Goal: Information Seeking & Learning: Check status

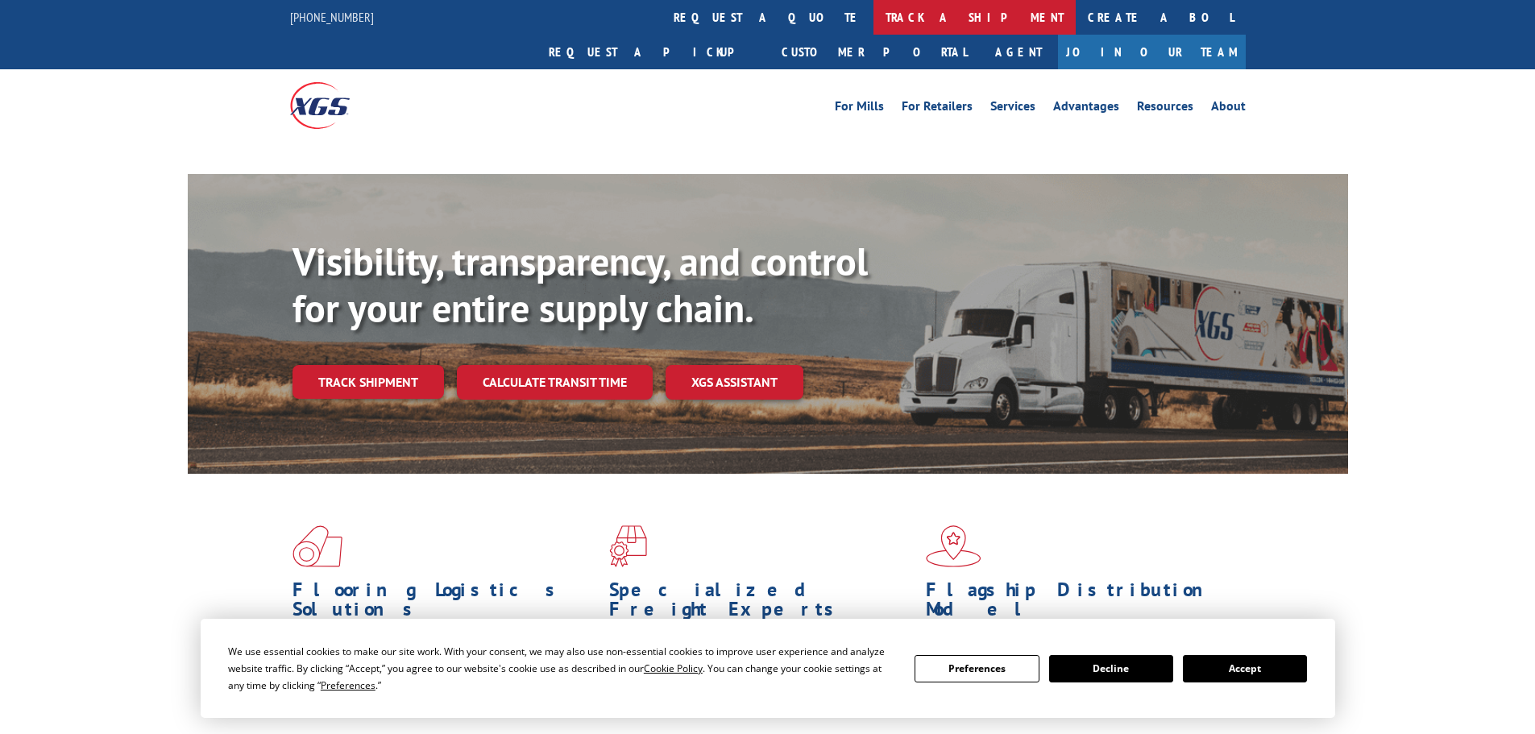
click at [874, 25] on link "track a shipment" at bounding box center [975, 17] width 202 height 35
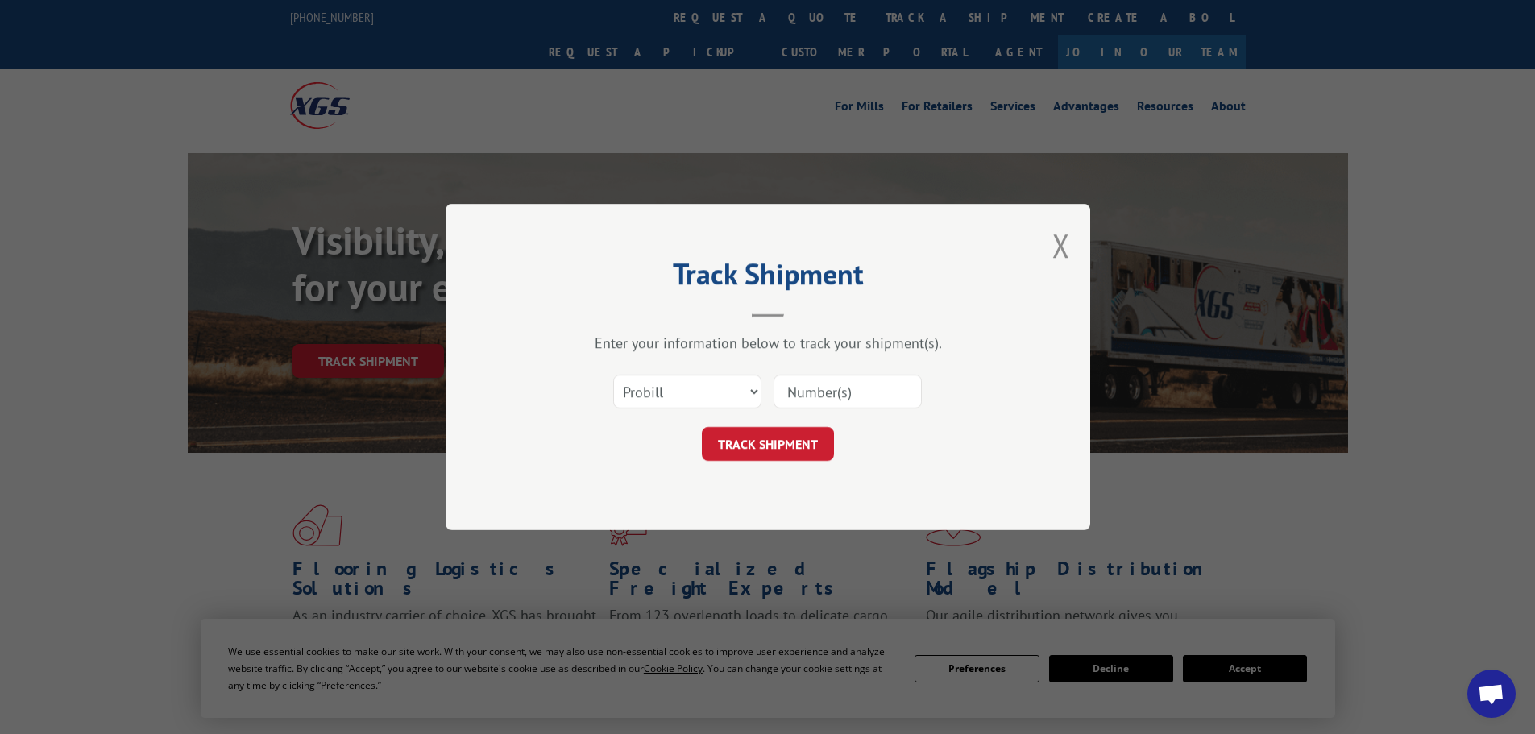
click at [658, 388] on select "Select category... Probill BOL PO" at bounding box center [687, 392] width 148 height 34
select select "bol"
click at [613, 375] on select "Select category... Probill BOL PO" at bounding box center [687, 392] width 148 height 34
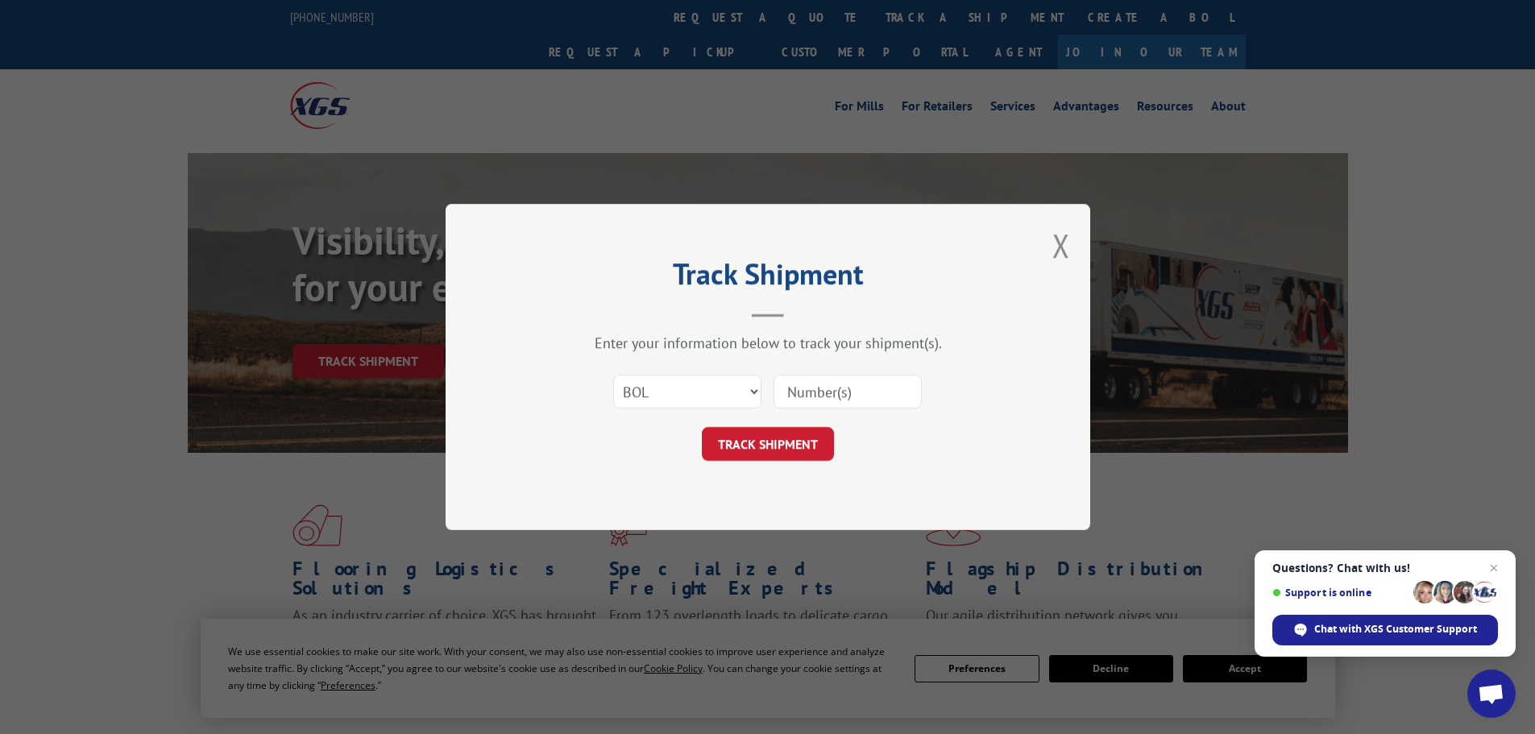
drag, startPoint x: 764, startPoint y: 411, endPoint x: 787, endPoint y: 397, distance: 27.1
click at [776, 405] on div "Select category... Probill BOL PO" at bounding box center [768, 391] width 484 height 53
click at [787, 397] on input at bounding box center [848, 392] width 148 height 34
paste input "5266601"
type input "5266601"
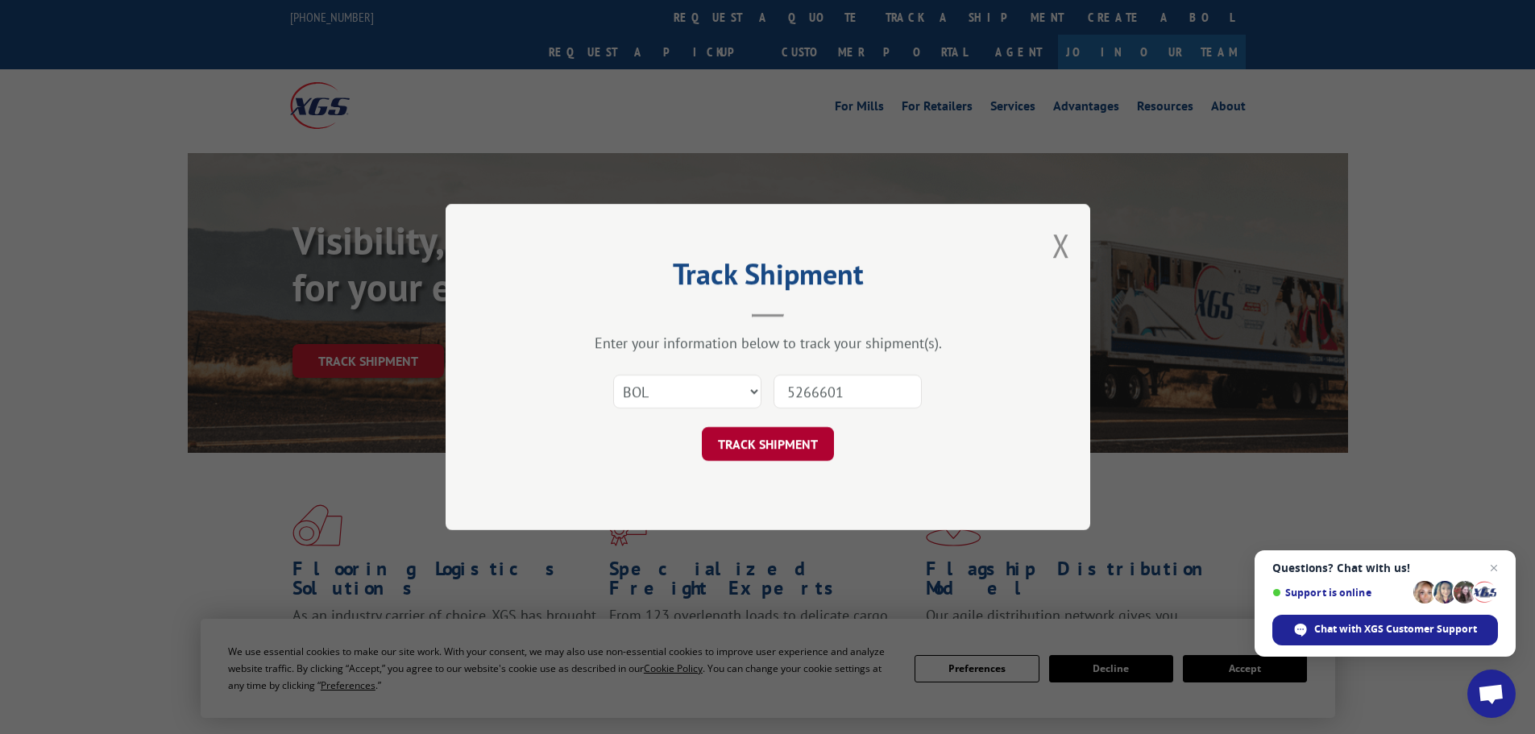
click at [758, 460] on button "TRACK SHIPMENT" at bounding box center [768, 444] width 132 height 34
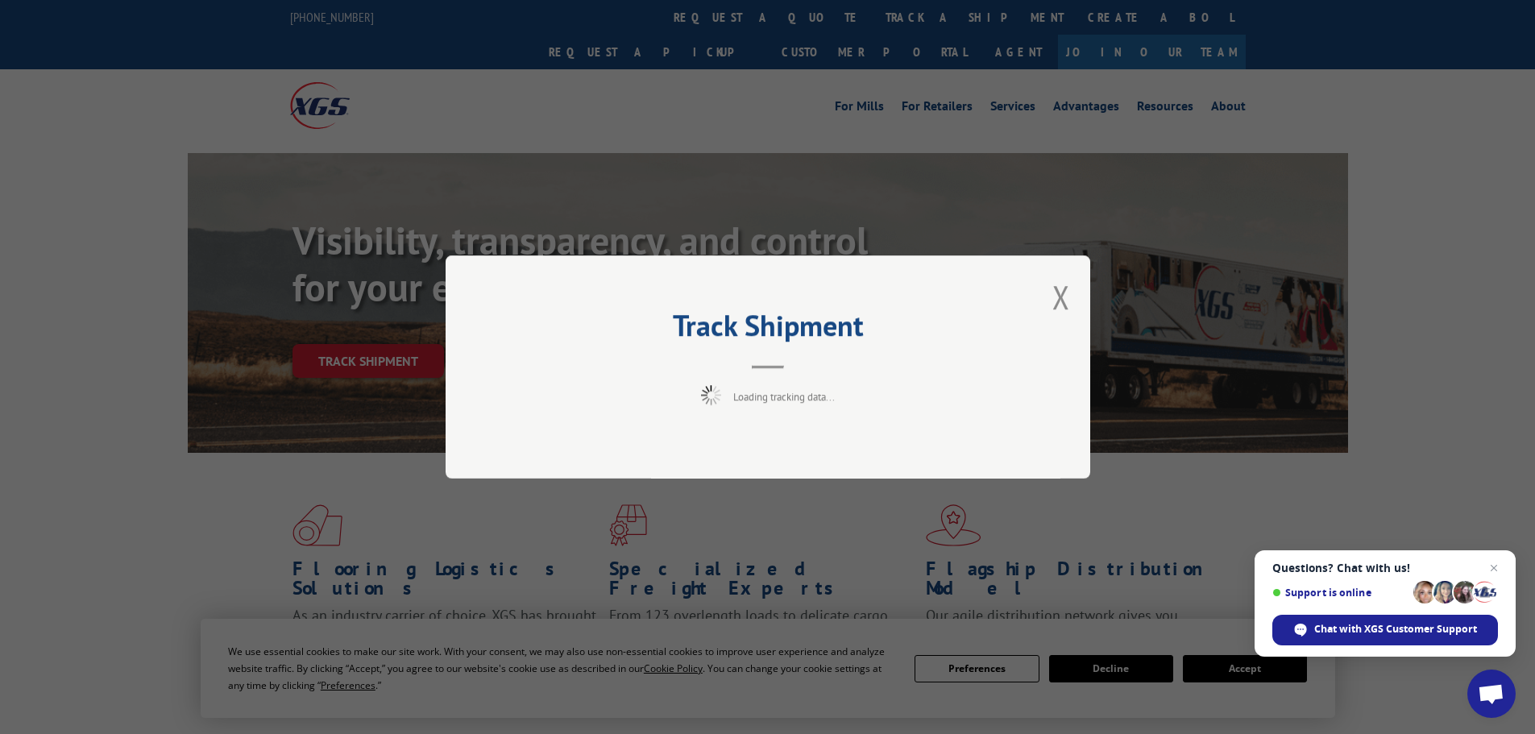
click at [758, 456] on div "Track Shipment Loading tracking data..." at bounding box center [768, 366] width 645 height 223
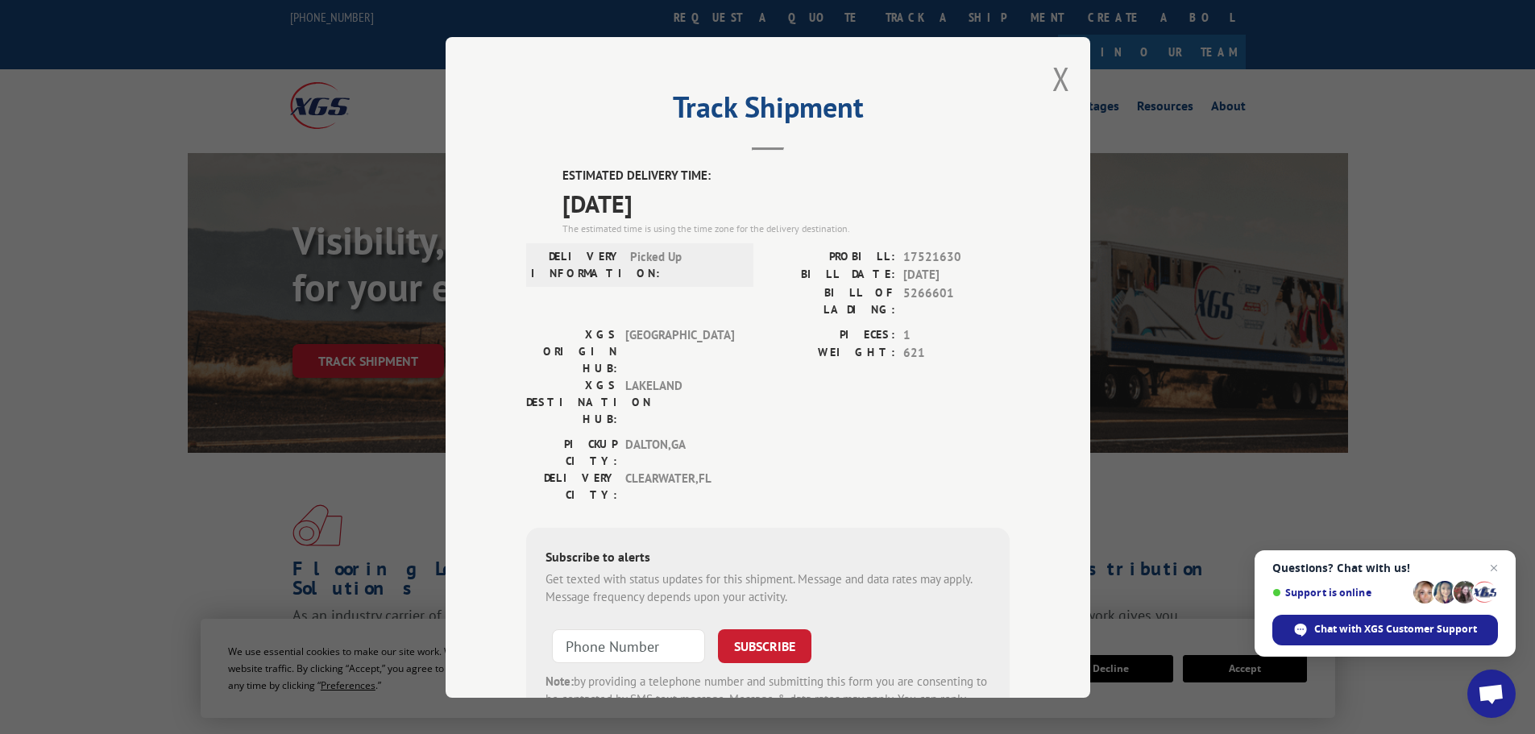
drag, startPoint x: 731, startPoint y: 197, endPoint x: 556, endPoint y: 206, distance: 175.1
click at [563, 206] on span "[DATE]" at bounding box center [786, 203] width 447 height 36
copy span "[DATE]"
